Goal: Transaction & Acquisition: Obtain resource

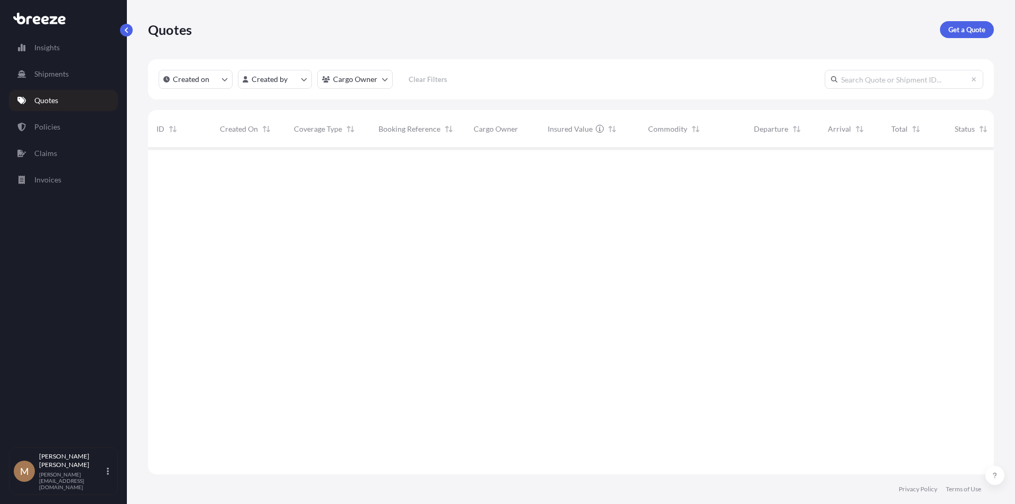
scroll to position [356, 838]
click at [959, 26] on p "Get a Quote" at bounding box center [967, 29] width 37 height 11
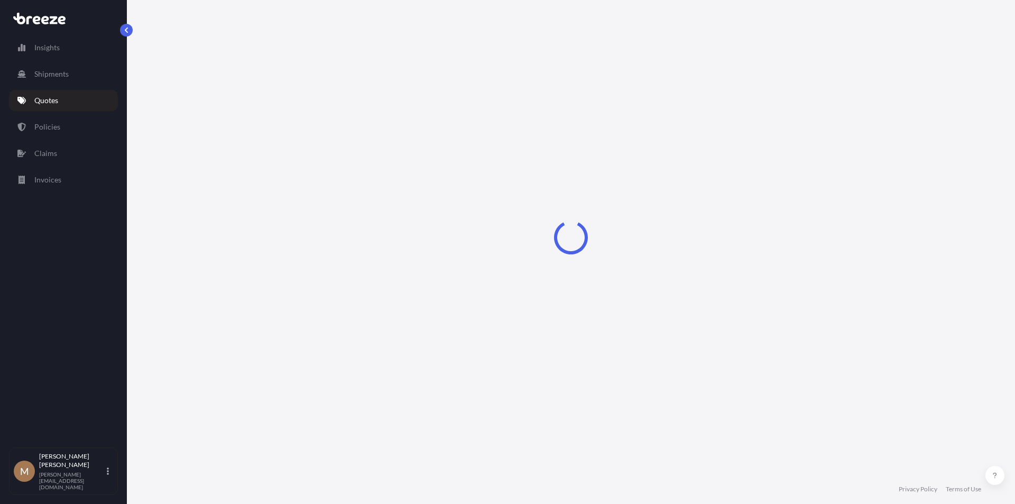
select select "Sea"
select select "1"
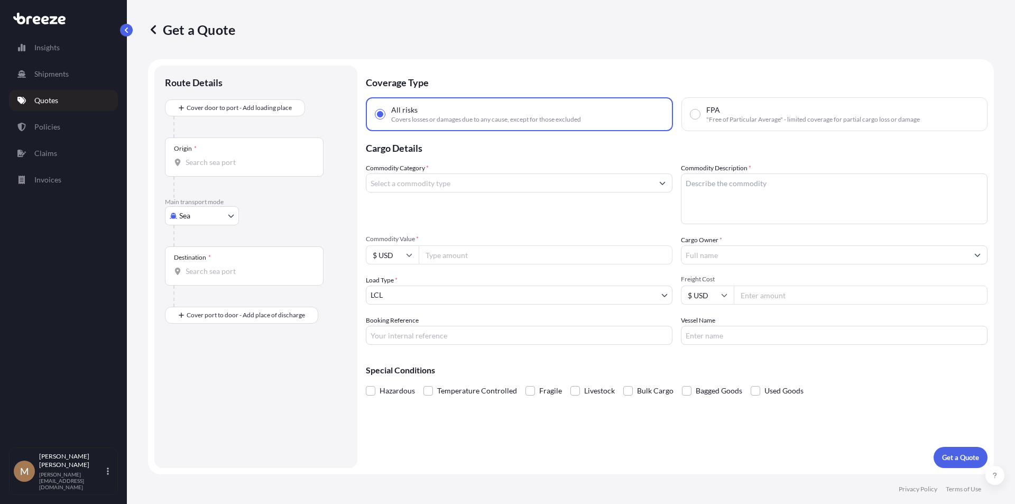
click at [196, 160] on input "Origin *" at bounding box center [248, 162] width 125 height 11
click at [240, 157] on div "Origin * 10980" at bounding box center [244, 157] width 159 height 39
click at [240, 157] on input "10980" at bounding box center [248, 162] width 125 height 11
click at [215, 158] on input "10980" at bounding box center [248, 162] width 125 height 11
click at [214, 158] on input "10980" at bounding box center [248, 162] width 125 height 11
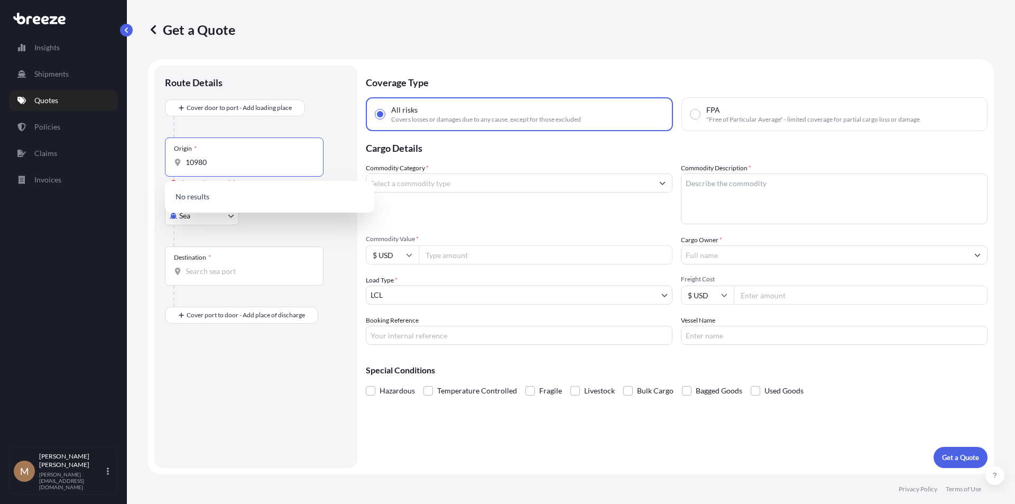
click at [166, 245] on div "Main transport mode Sea Sea Air Road Rail" at bounding box center [256, 222] width 182 height 49
click at [237, 159] on input "10980" at bounding box center [248, 162] width 125 height 11
type input "1"
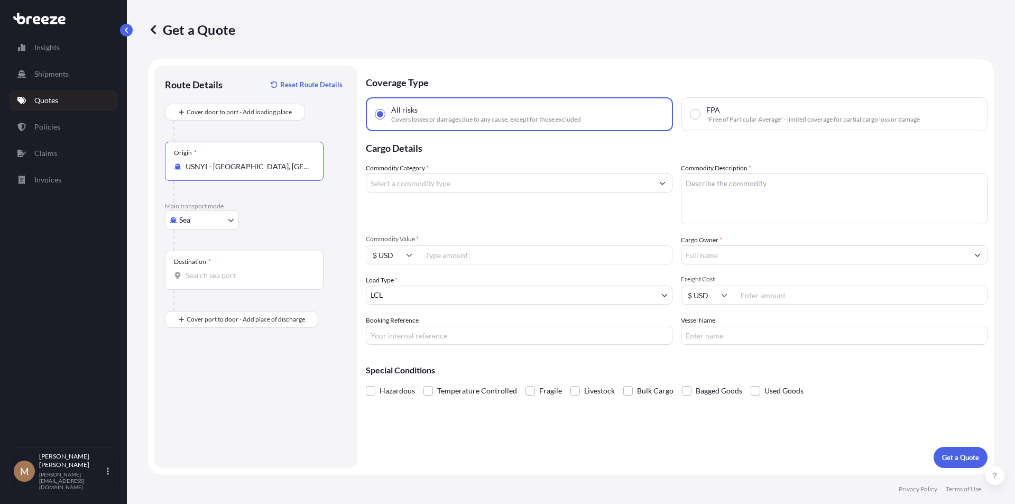
type input "USNYI - Stony Point, Rockland, United States"
click at [221, 225] on body "Insights Shipments Quotes Policies Claims Invoices M Mendy Kohn mendy@rapidexpr…" at bounding box center [507, 252] width 1015 height 504
click at [207, 283] on div "Road" at bounding box center [202, 285] width 66 height 19
select select "Road"
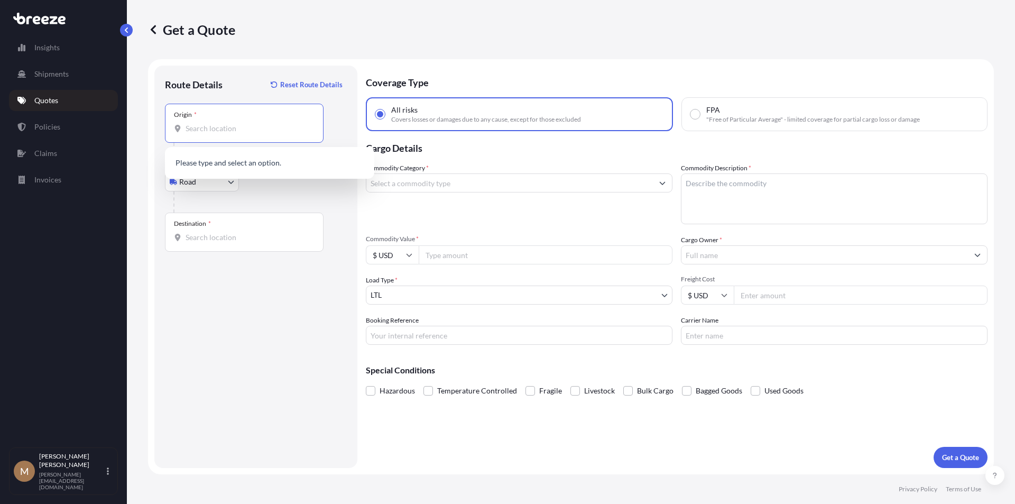
click at [217, 127] on input "Origin *" at bounding box center [248, 128] width 125 height 11
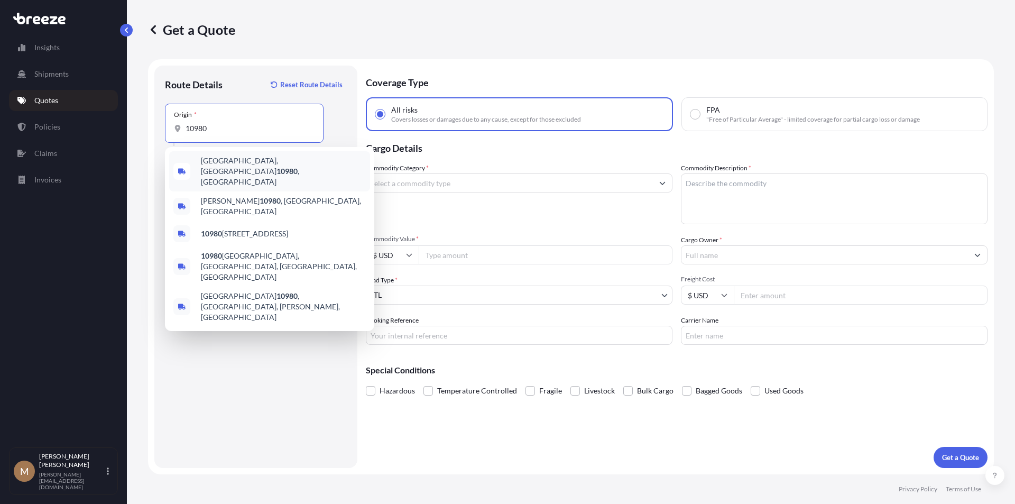
click at [224, 160] on span "Stony Point, NY 10980 , USA" at bounding box center [283, 171] width 165 height 32
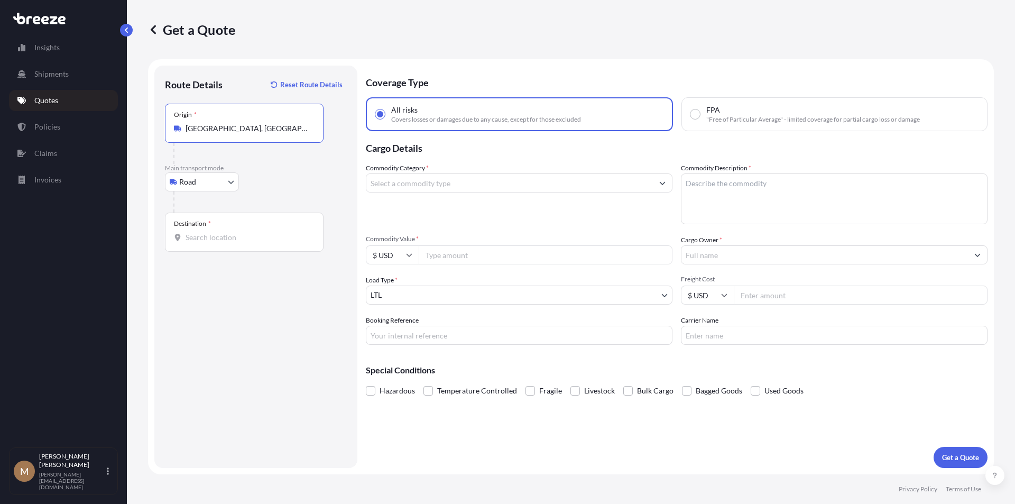
type input "Stony Point, NY 10980, USA"
click at [216, 234] on input "Destination *" at bounding box center [248, 237] width 125 height 11
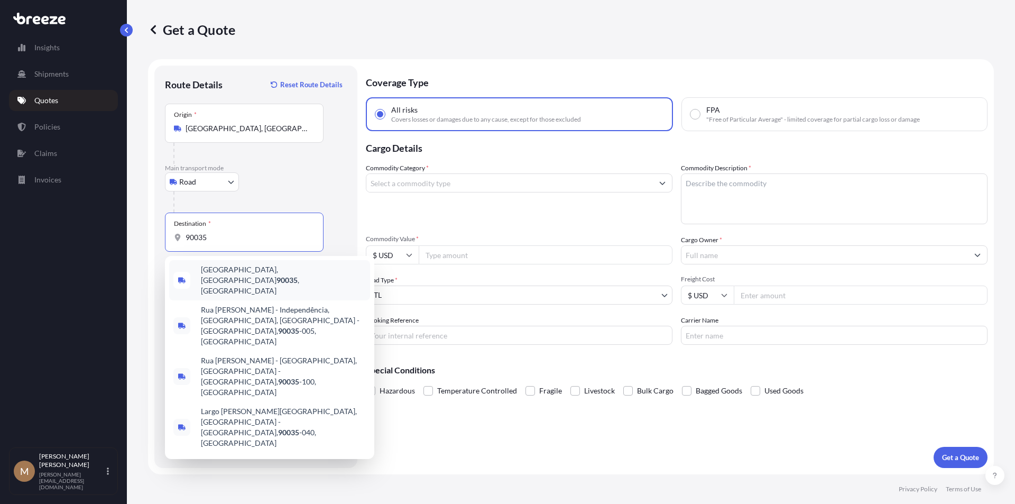
click at [246, 277] on span "Los Angeles, CA 90035 , USA" at bounding box center [283, 280] width 165 height 32
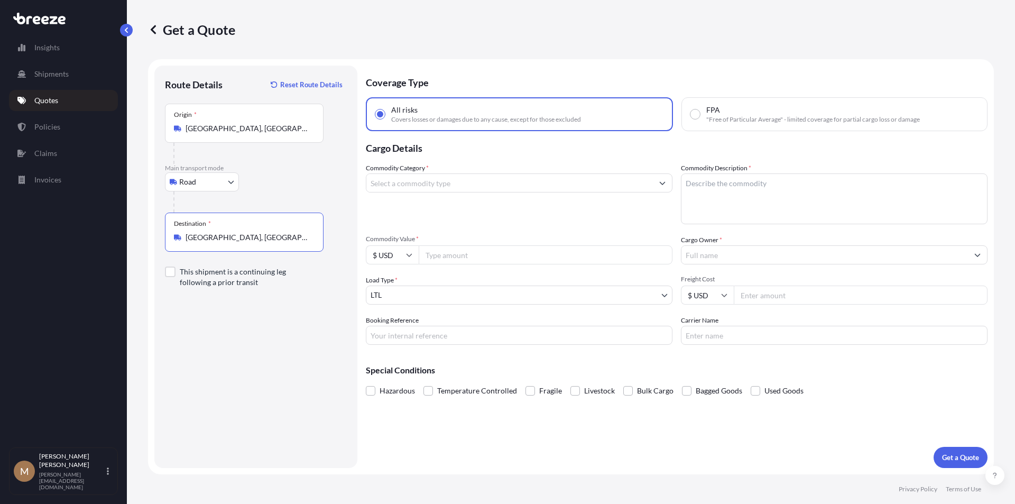
type input "Los Angeles, CA 90035, USA"
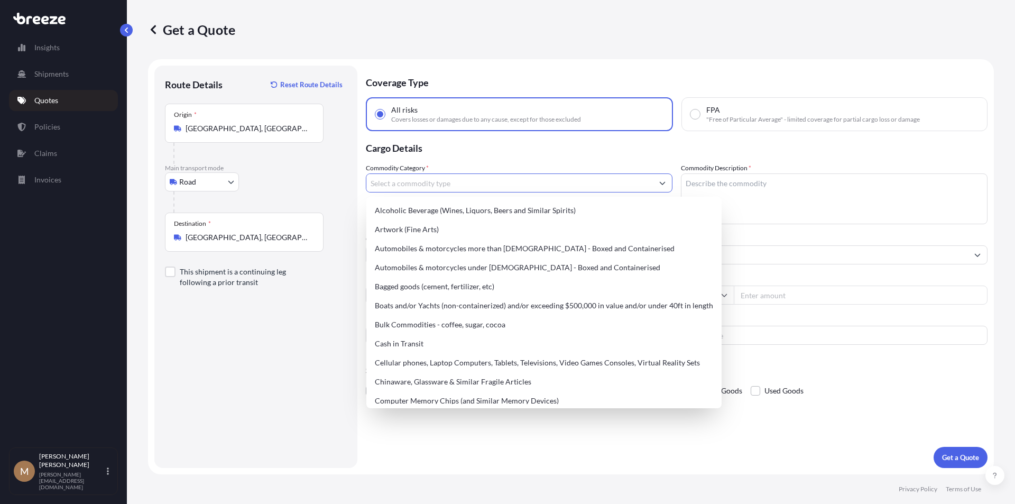
click at [425, 180] on input "Commodity Category *" at bounding box center [509, 182] width 287 height 19
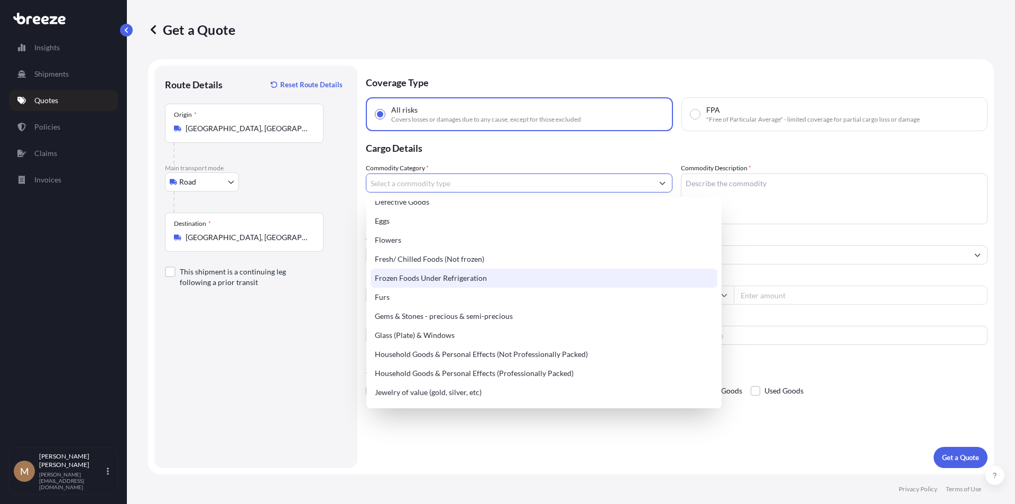
scroll to position [317, 0]
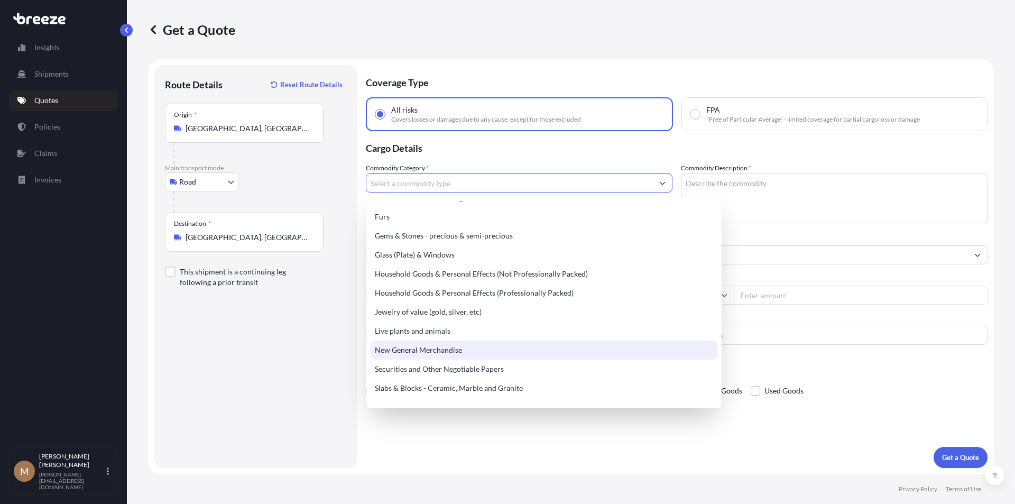
click at [468, 350] on div "New General Merchandise" at bounding box center [544, 350] width 347 height 19
type input "New General Merchandise"
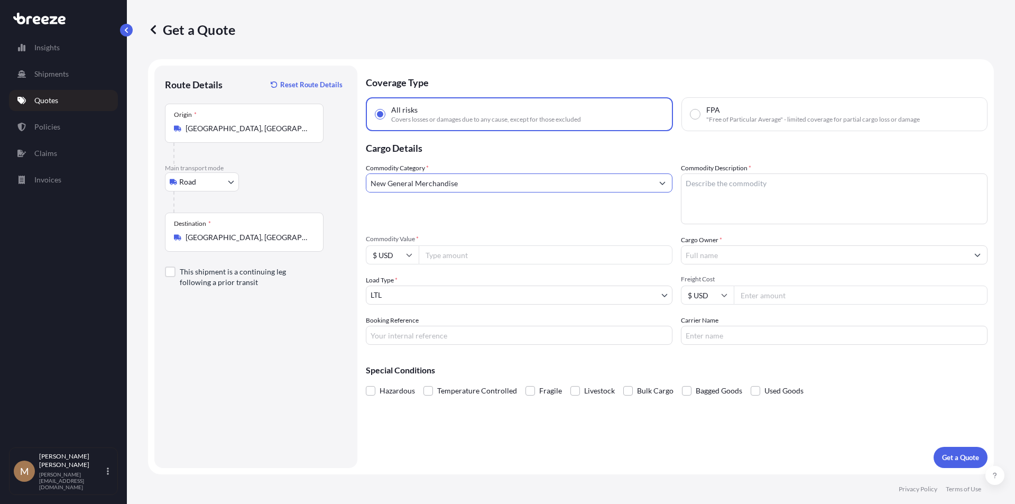
click at [735, 191] on textarea "Commodity Description *" at bounding box center [834, 198] width 307 height 51
type textarea "Shampoo & Soap"
drag, startPoint x: 707, startPoint y: 253, endPoint x: 714, endPoint y: 249, distance: 8.5
click at [710, 252] on input "Cargo Owner *" at bounding box center [825, 254] width 287 height 19
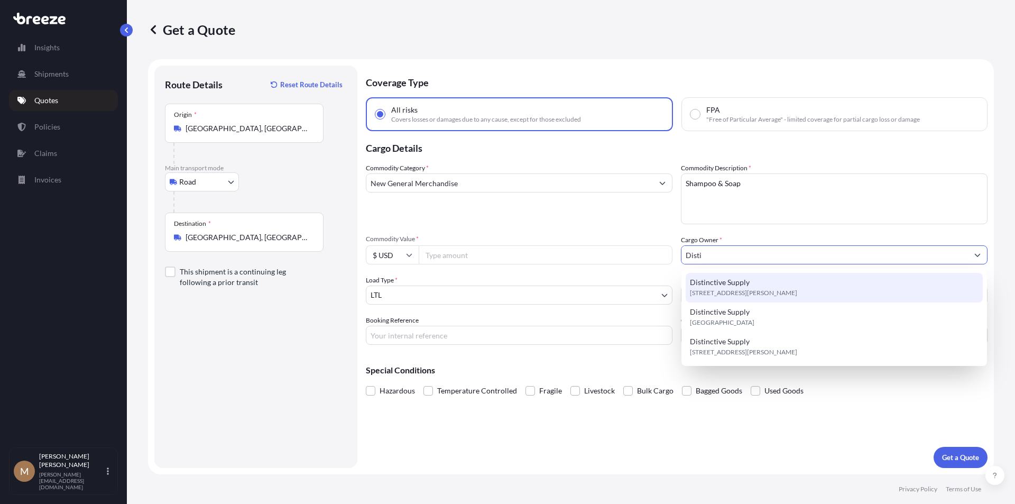
click at [719, 281] on span "Distinctive Supply" at bounding box center [720, 282] width 60 height 11
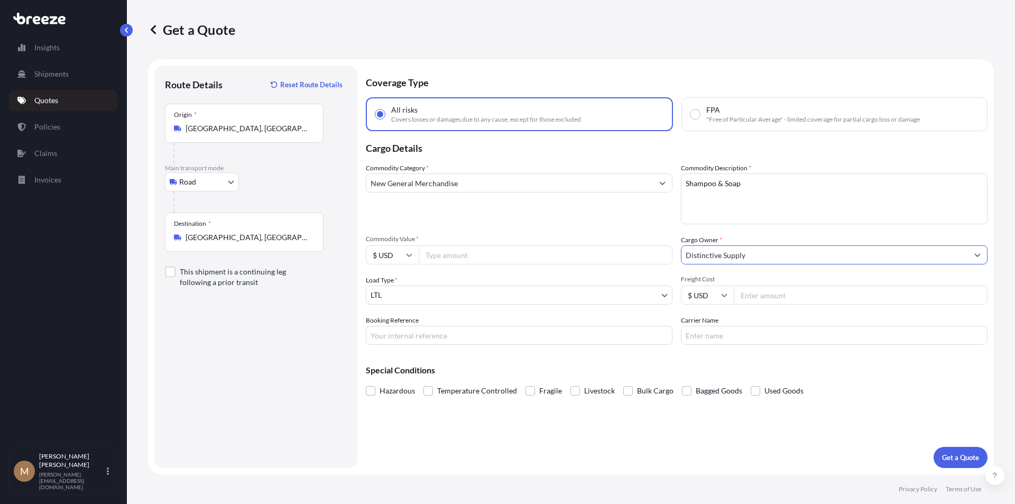
type input "Distinctive Supply"
click at [442, 254] on input "Commodity Value *" at bounding box center [546, 254] width 254 height 19
type input "12000"
click at [756, 292] on input "Freight Cost" at bounding box center [861, 295] width 254 height 19
type input "445"
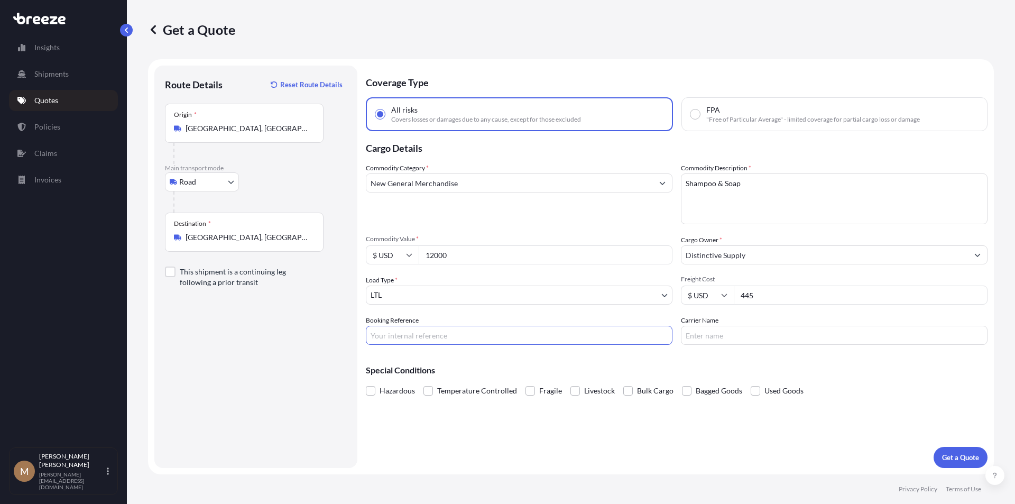
click at [398, 336] on input "Booking Reference" at bounding box center [519, 335] width 307 height 19
type input "163379"
click at [704, 331] on input "Carrier Name" at bounding box center [834, 335] width 307 height 19
type input "[PERSON_NAME] Cargo"
click at [954, 455] on p "Get a Quote" at bounding box center [960, 457] width 37 height 11
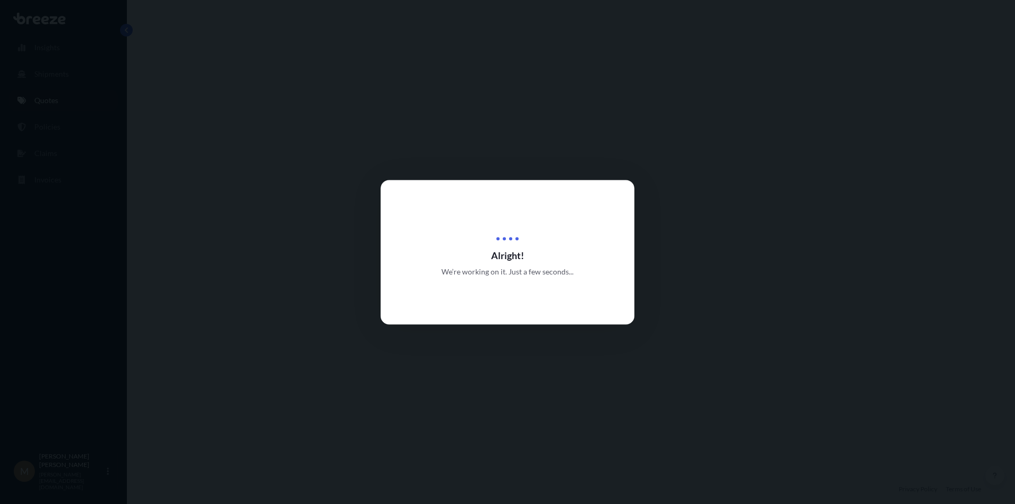
select select "Road"
select select "1"
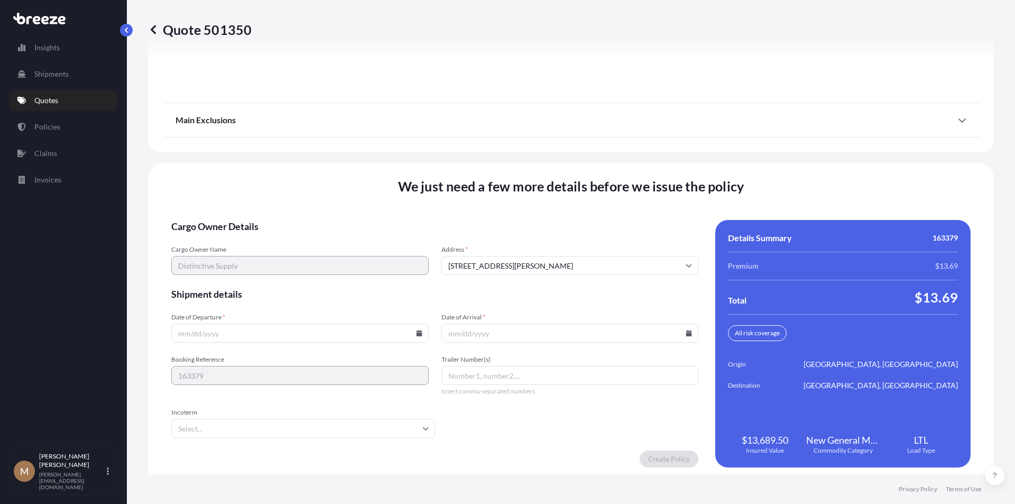
scroll to position [1343, 0]
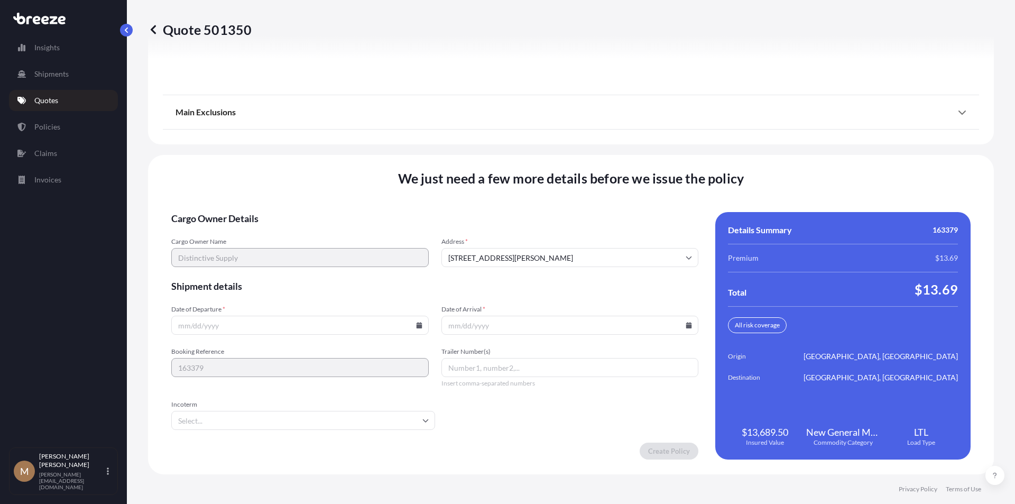
click at [479, 331] on input "Date of Arrival *" at bounding box center [571, 325] width 258 height 19
click at [226, 323] on input "Date of Departure *" at bounding box center [300, 325] width 258 height 19
type input "[DATE]"
click at [495, 327] on input "Date of Arrival *" at bounding box center [571, 325] width 258 height 19
type input "[DATE]"
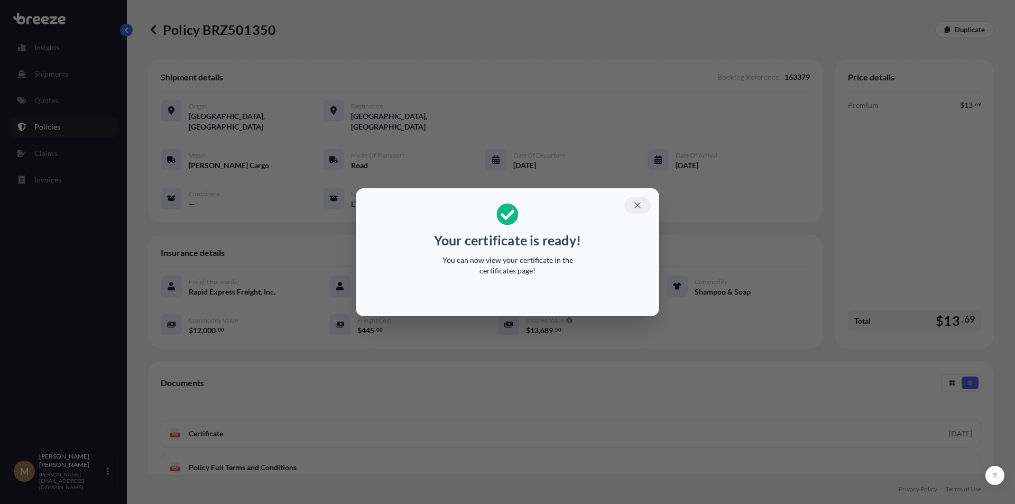
click at [644, 204] on button "button" at bounding box center [638, 205] width 26 height 17
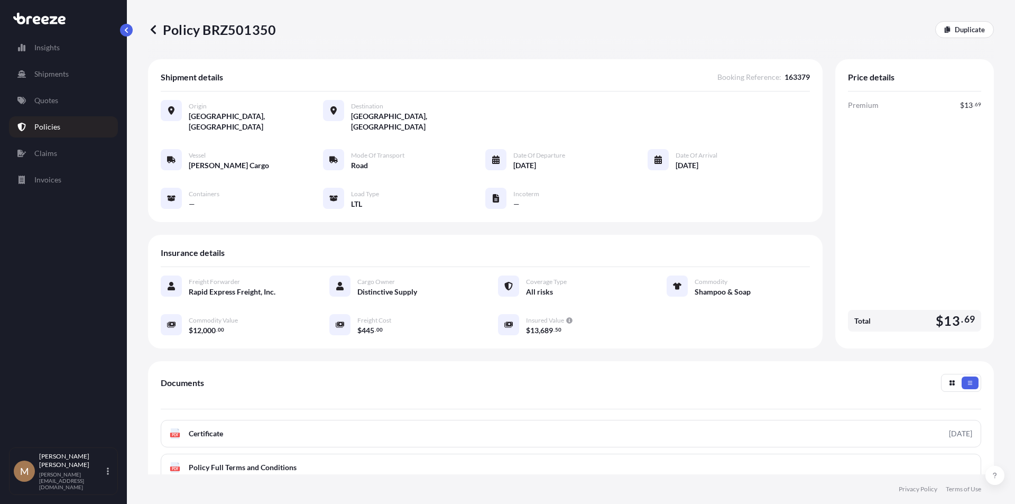
click at [232, 32] on p "Policy BRZ501350" at bounding box center [212, 29] width 128 height 17
copy p "BRZ501350"
click at [35, 103] on p "Quotes" at bounding box center [46, 100] width 24 height 11
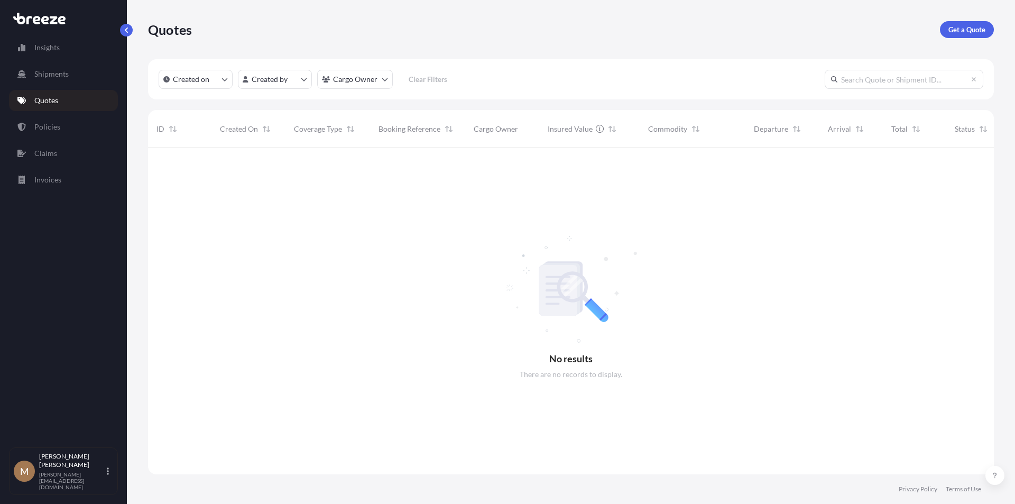
scroll to position [356, 838]
click at [51, 102] on p "Quotes" at bounding box center [46, 100] width 24 height 11
click at [50, 74] on p "Shipments" at bounding box center [51, 74] width 34 height 11
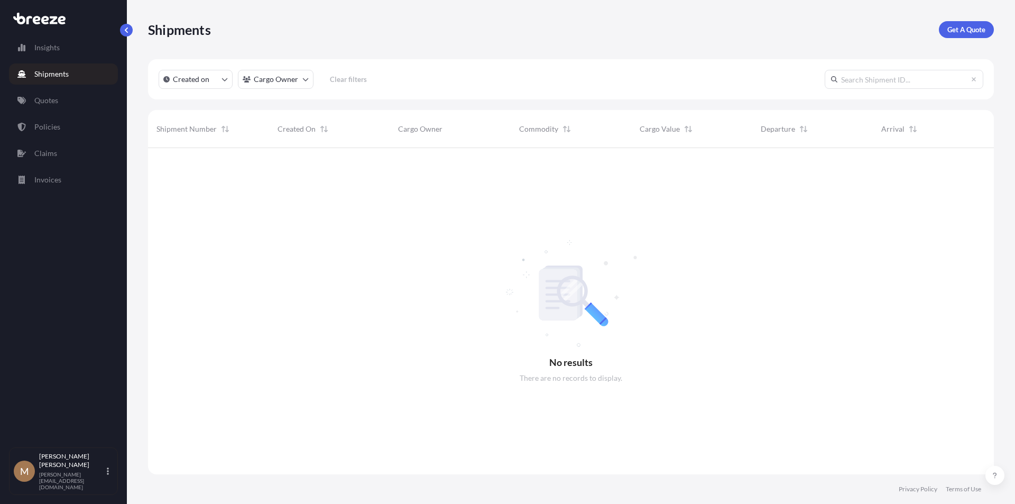
scroll to position [356, 838]
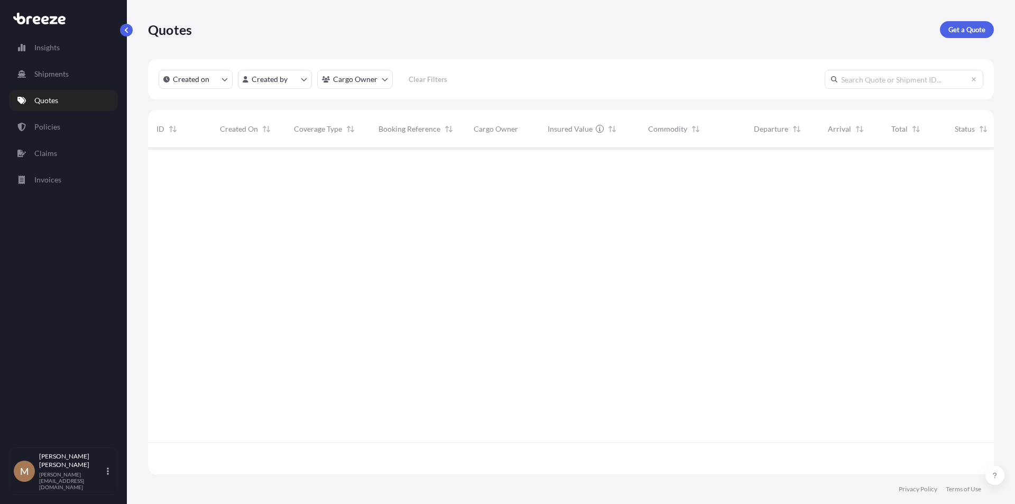
scroll to position [356, 838]
click at [43, 129] on p "Policies" at bounding box center [47, 127] width 26 height 11
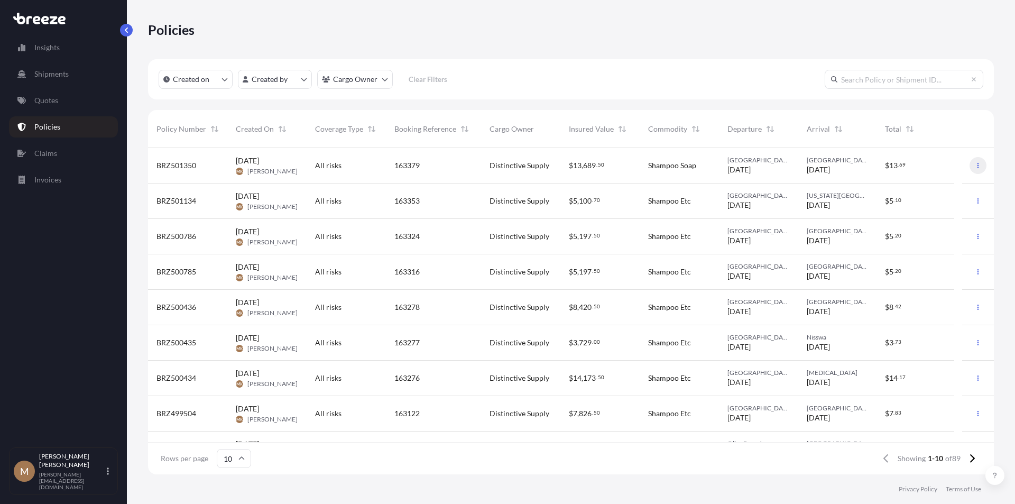
click at [970, 164] on button "button" at bounding box center [978, 165] width 17 height 17
click at [921, 191] on p "Download certificate" at bounding box center [920, 186] width 69 height 11
click at [46, 99] on p "Quotes" at bounding box center [46, 100] width 24 height 11
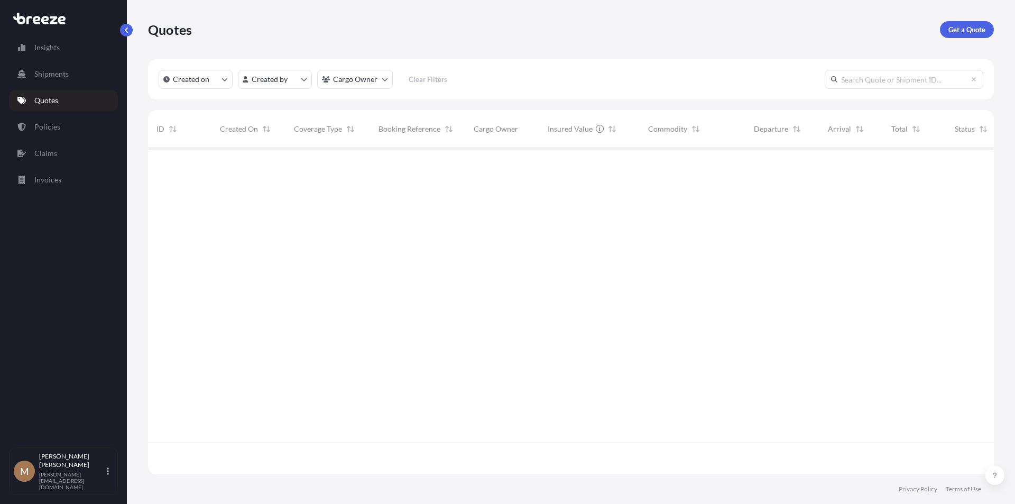
scroll to position [356, 838]
click at [47, 185] on p "Invoices" at bounding box center [47, 180] width 27 height 11
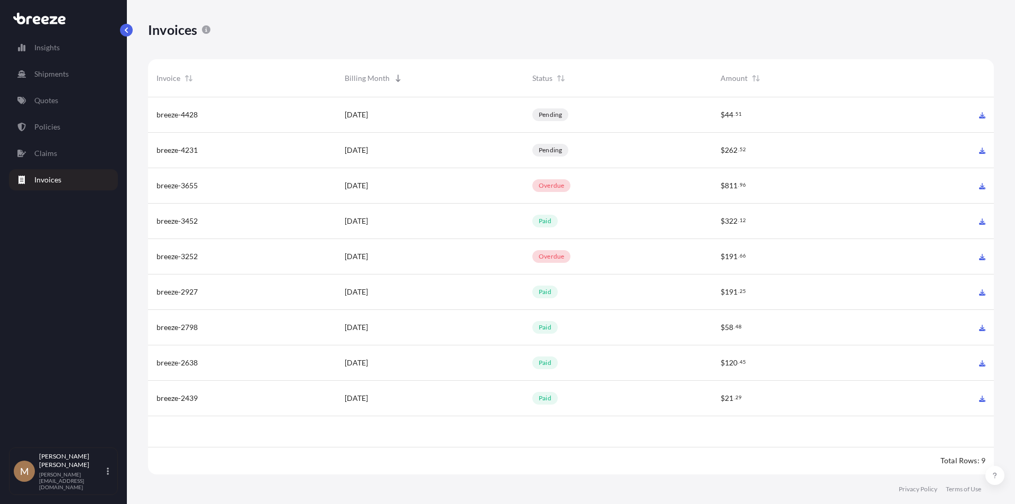
scroll to position [380, 838]
click at [42, 151] on p "Claims" at bounding box center [45, 153] width 23 height 11
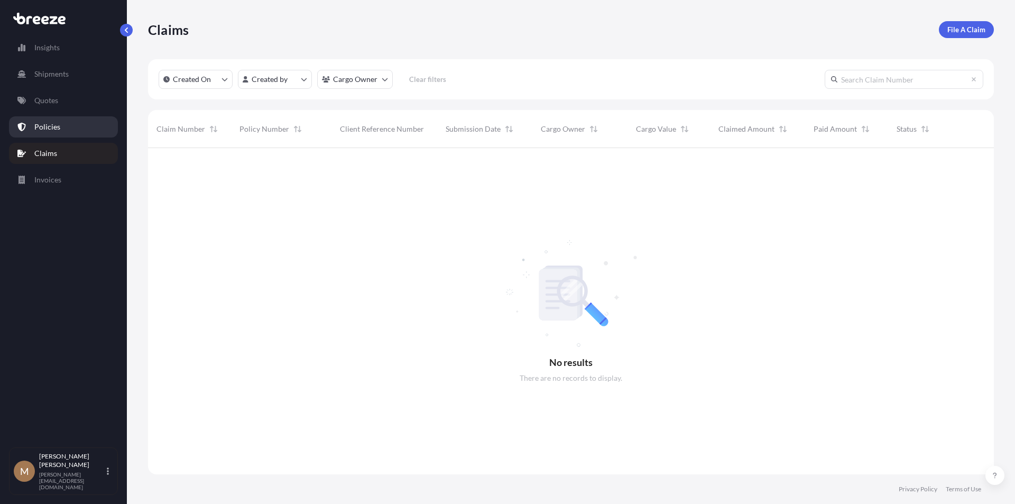
scroll to position [356, 838]
click at [42, 130] on p "Policies" at bounding box center [47, 127] width 26 height 11
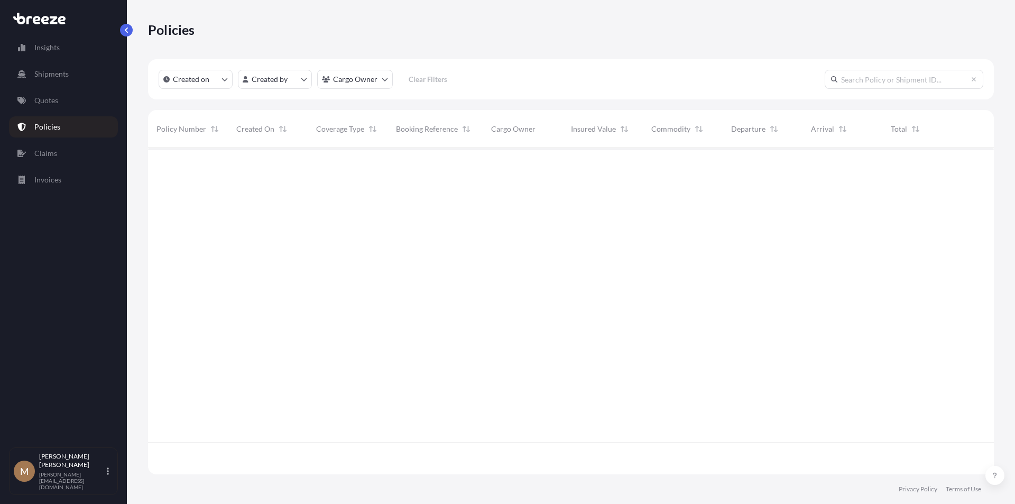
scroll to position [324, 838]
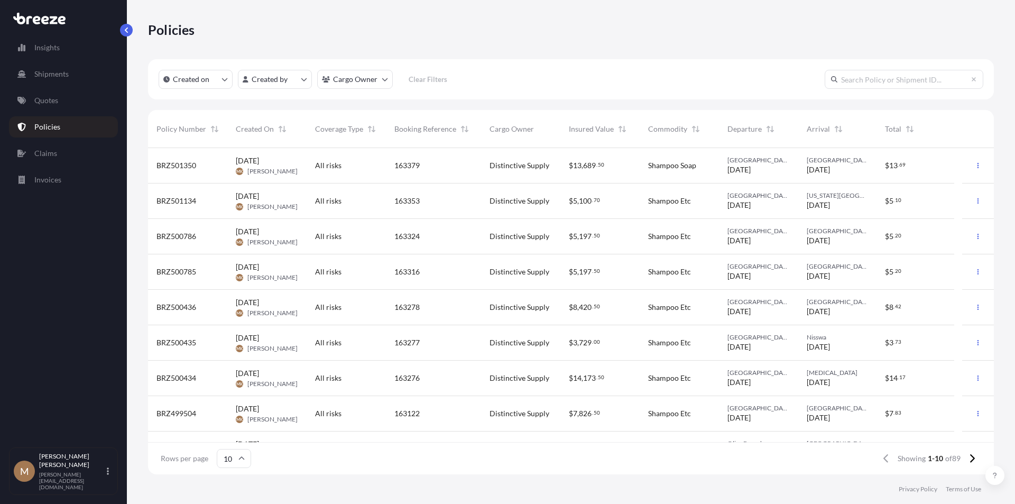
click at [173, 166] on span "BRZ501350" at bounding box center [177, 165] width 40 height 11
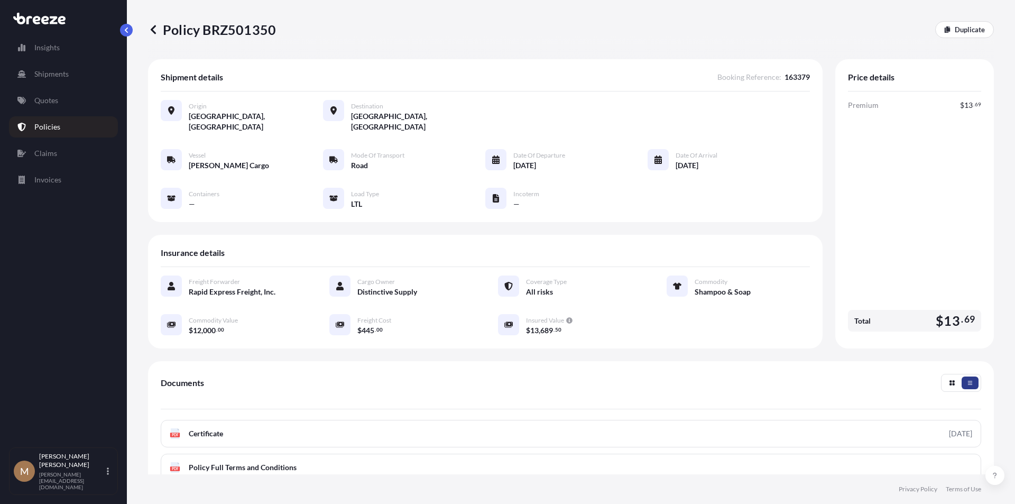
click at [967, 380] on icon "button" at bounding box center [970, 383] width 6 height 6
click at [950, 380] on icon "button" at bounding box center [952, 382] width 5 height 5
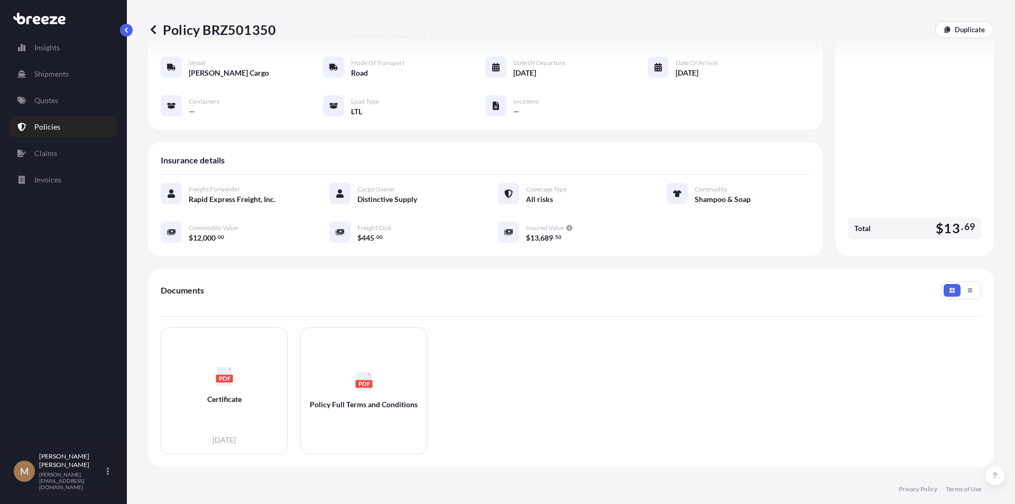
scroll to position [187, 0]
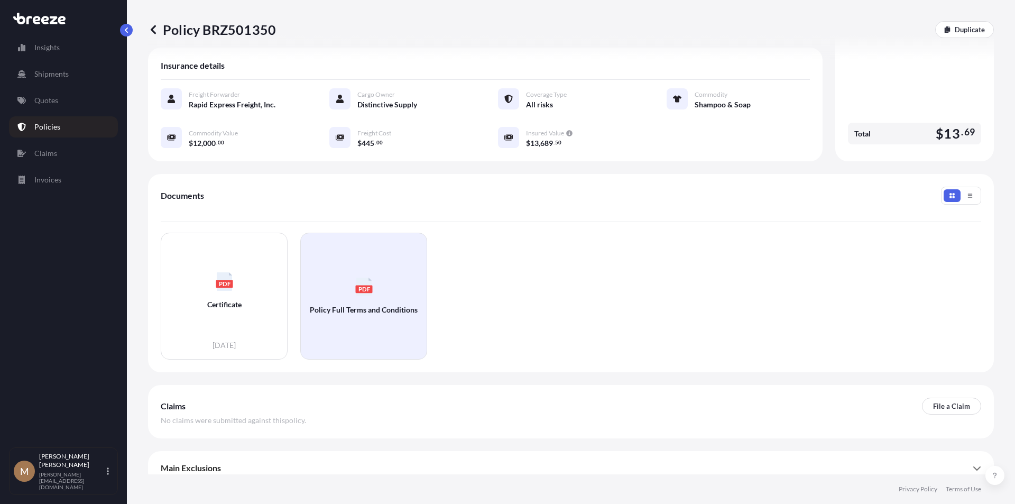
click at [355, 285] on icon "PDF" at bounding box center [364, 287] width 19 height 19
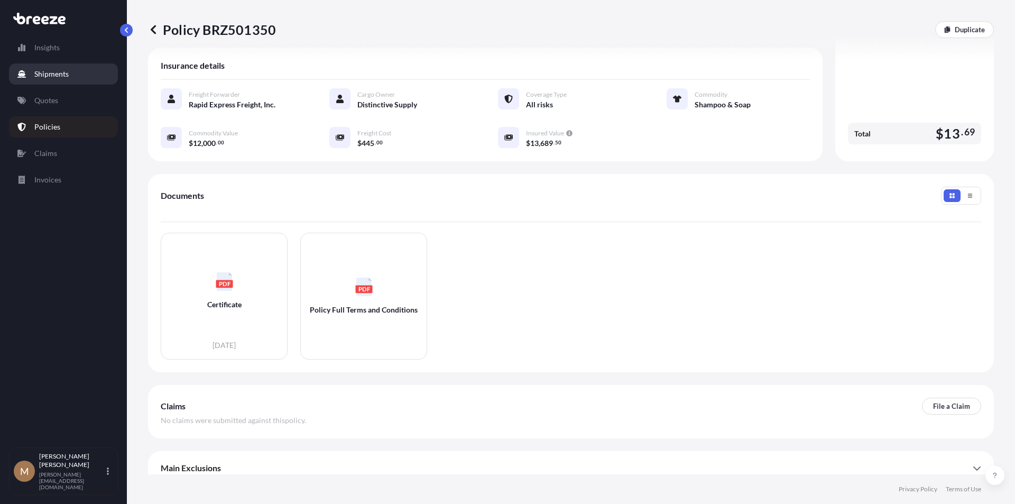
click at [42, 74] on p "Shipments" at bounding box center [51, 74] width 34 height 11
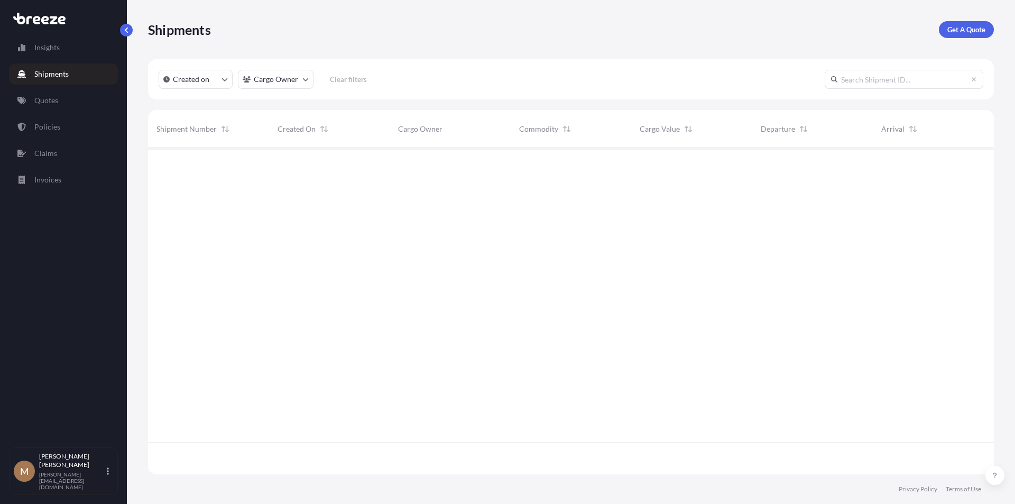
scroll to position [356, 838]
click at [46, 103] on p "Quotes" at bounding box center [46, 100] width 24 height 11
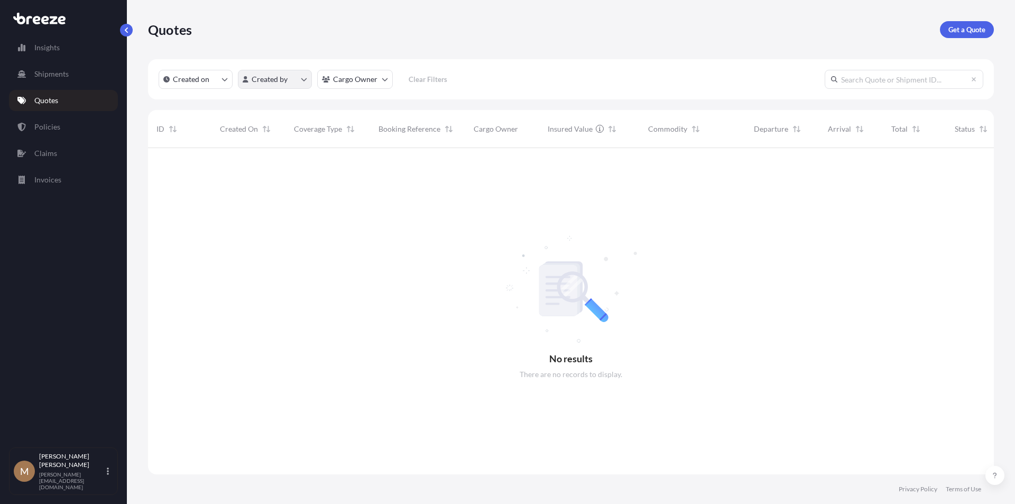
scroll to position [356, 838]
click at [204, 83] on p "Created on" at bounding box center [191, 79] width 36 height 11
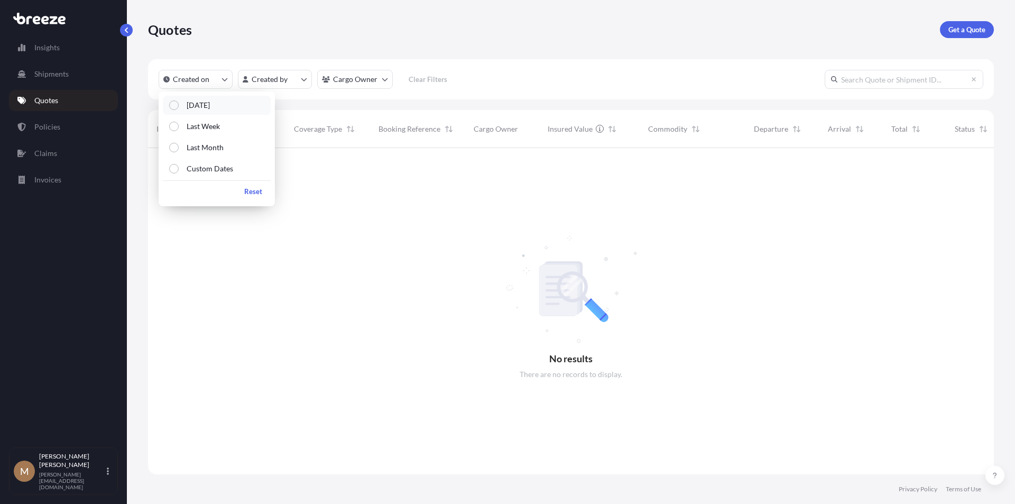
click at [170, 105] on div "Select Option" at bounding box center [174, 105] width 10 height 10
click at [280, 84] on html "Insights Shipments Quotes Policies Claims Invoices M [PERSON_NAME] [PERSON_NAME…" at bounding box center [507, 252] width 1015 height 504
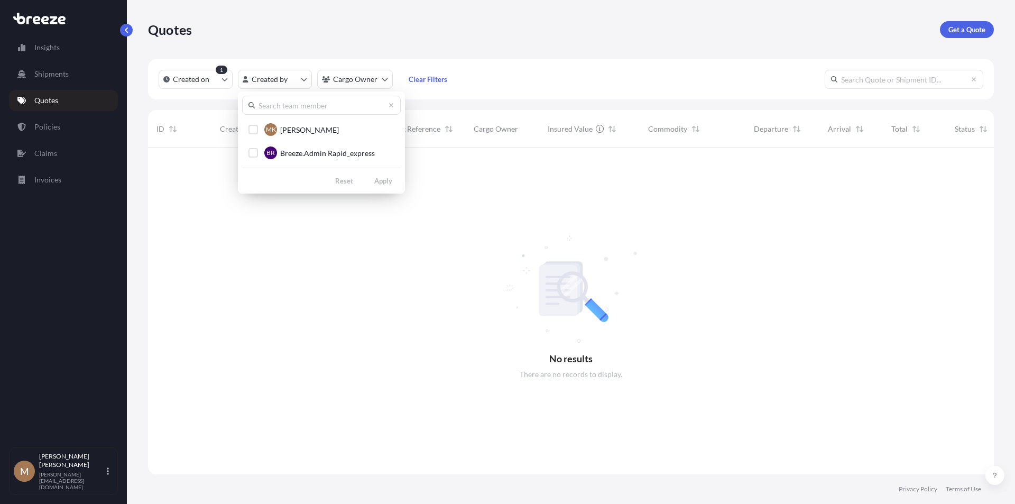
click at [355, 74] on html "Insights Shipments Quotes Policies Claims Invoices M [PERSON_NAME] [PERSON_NAME…" at bounding box center [507, 252] width 1015 height 504
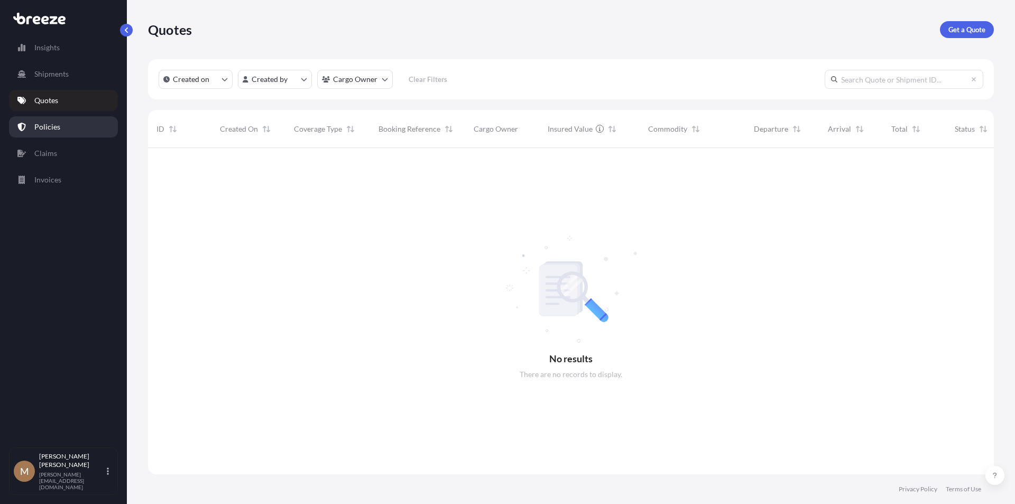
click at [43, 130] on p "Policies" at bounding box center [47, 127] width 26 height 11
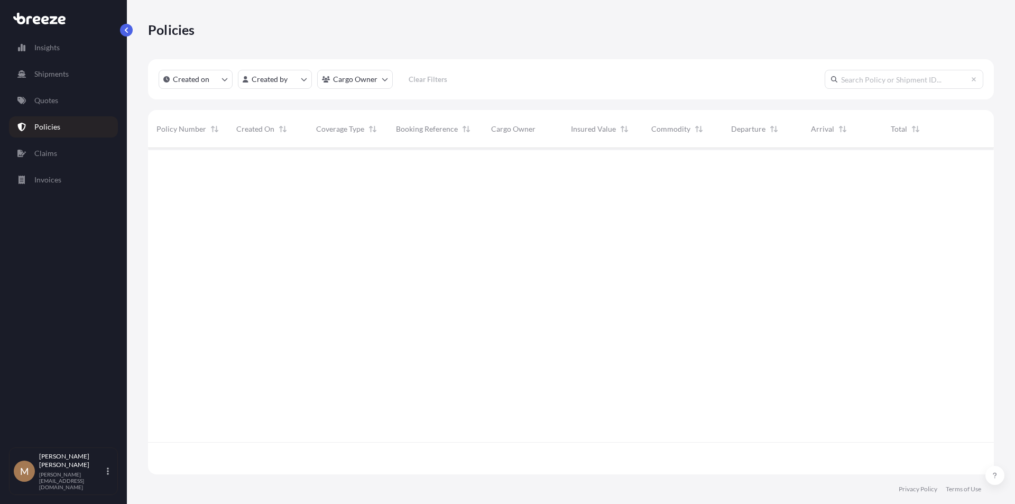
scroll to position [324, 838]
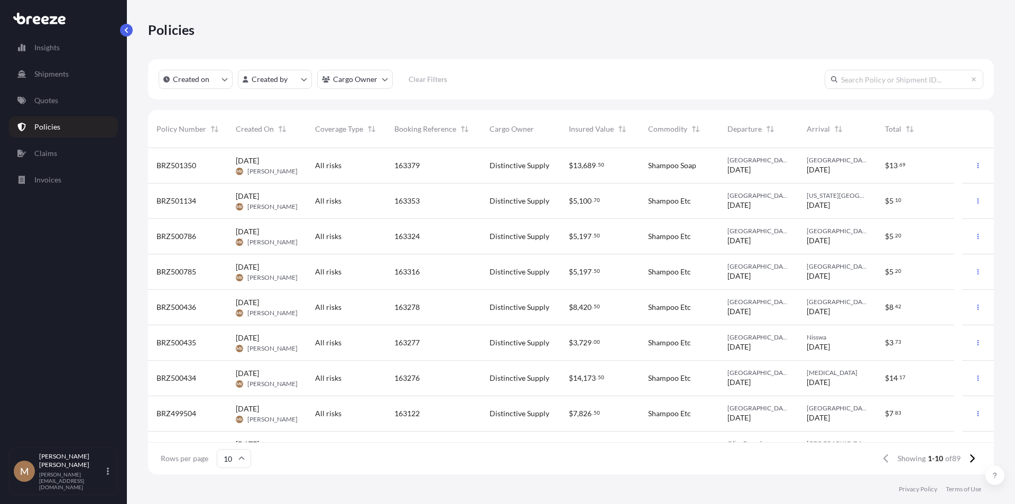
click at [186, 158] on div "BRZ501350" at bounding box center [187, 165] width 79 height 35
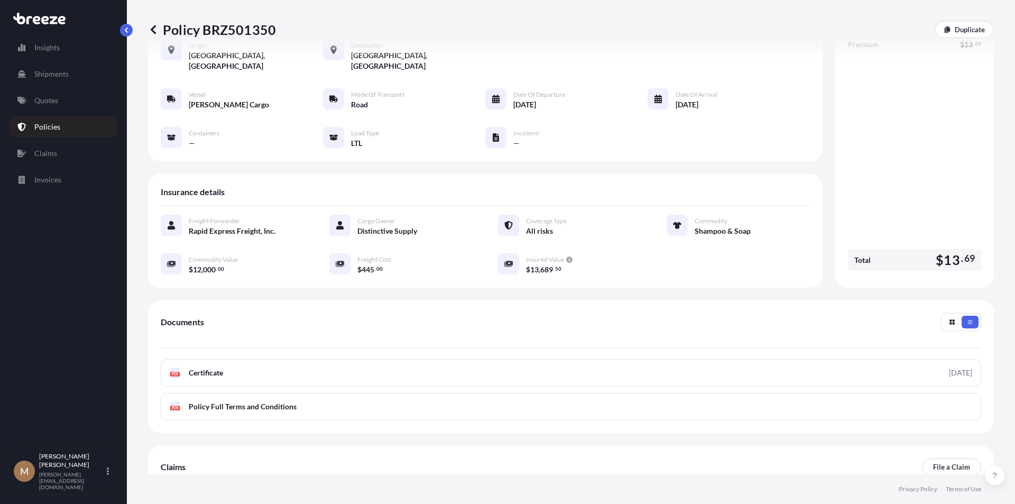
scroll to position [122, 0]
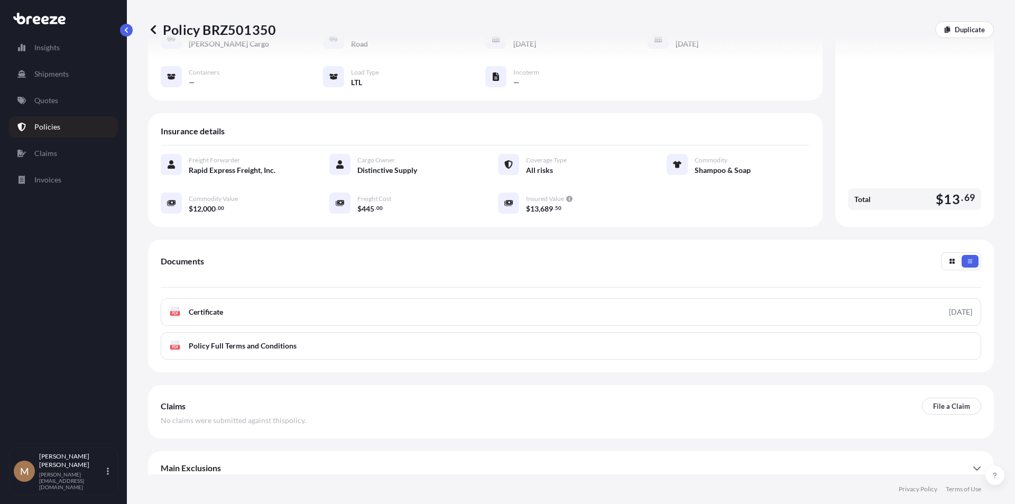
click at [973, 464] on icon at bounding box center [977, 468] width 8 height 8
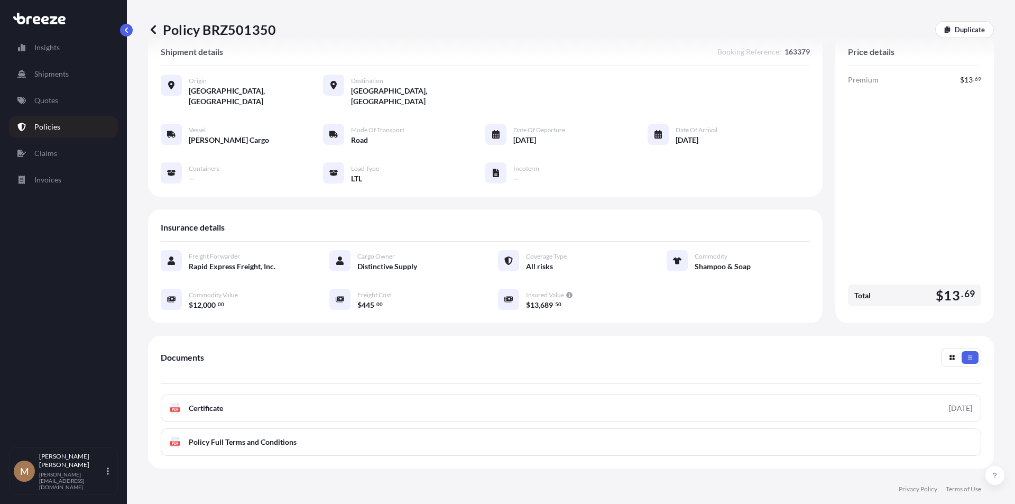
scroll to position [0, 0]
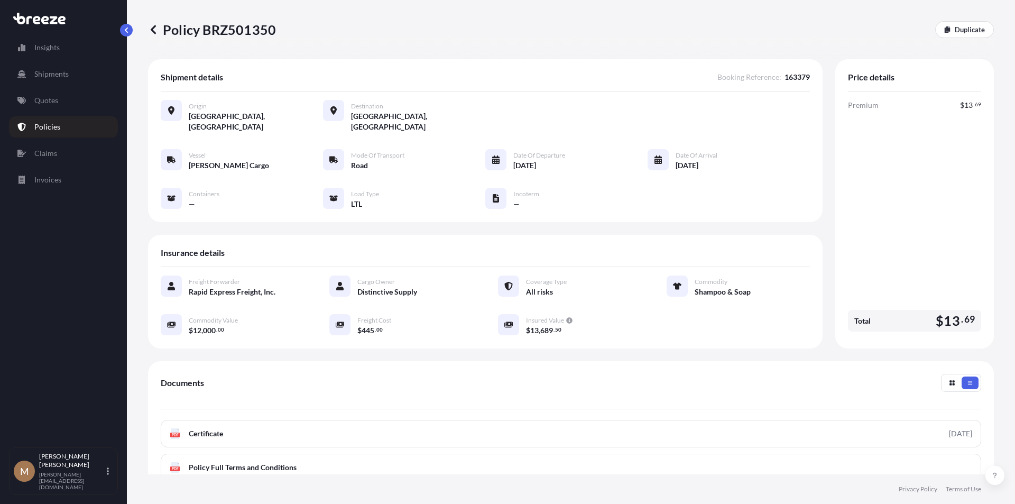
click at [228, 25] on p "Policy BRZ501350" at bounding box center [212, 29] width 128 height 17
click at [228, 28] on p "Policy BRZ501350" at bounding box center [212, 29] width 128 height 17
